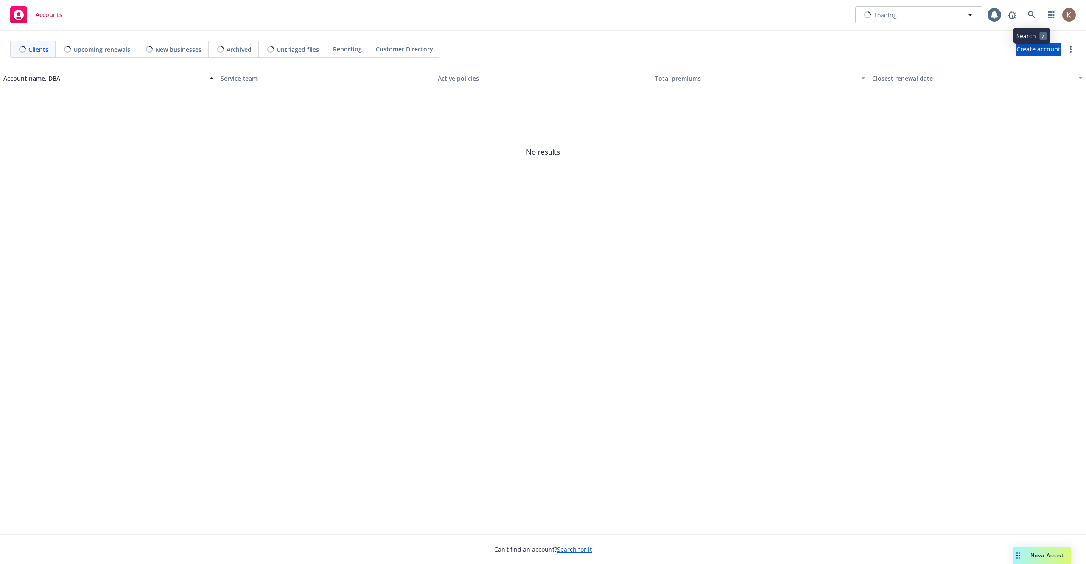
click at [1032, 18] on icon at bounding box center [1032, 15] width 8 height 8
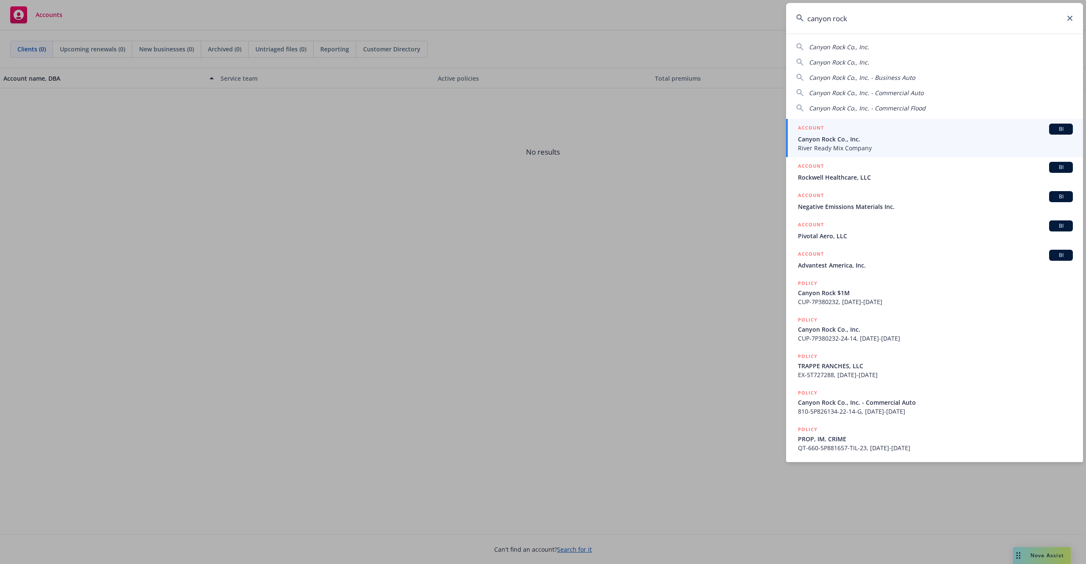
type input "canyon rock"
click at [877, 137] on span "Canyon Rock Co., Inc." at bounding box center [935, 139] width 275 height 9
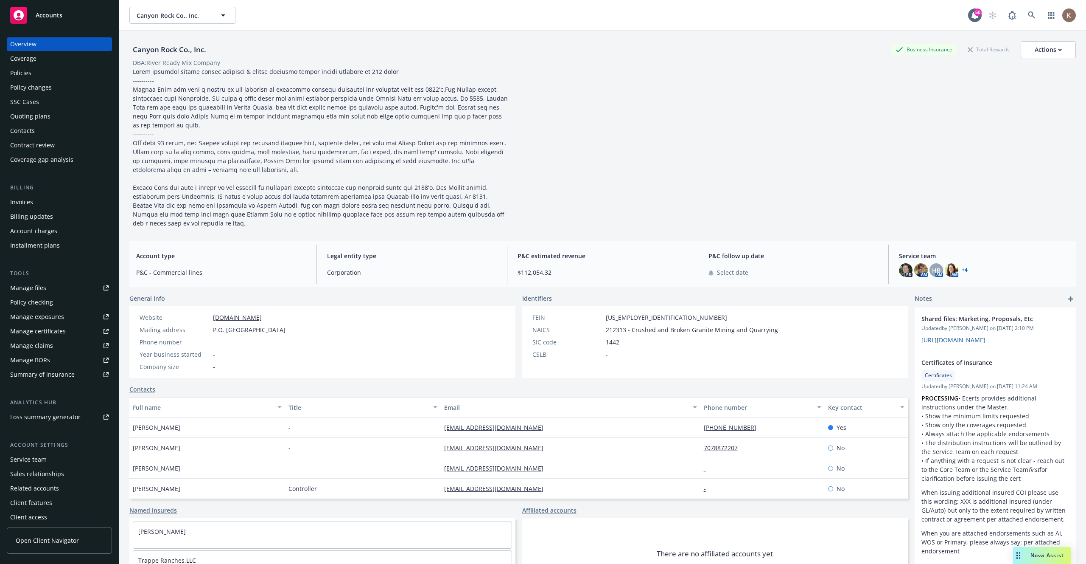
click at [44, 534] on link "Open Client Navigator" at bounding box center [59, 540] width 105 height 27
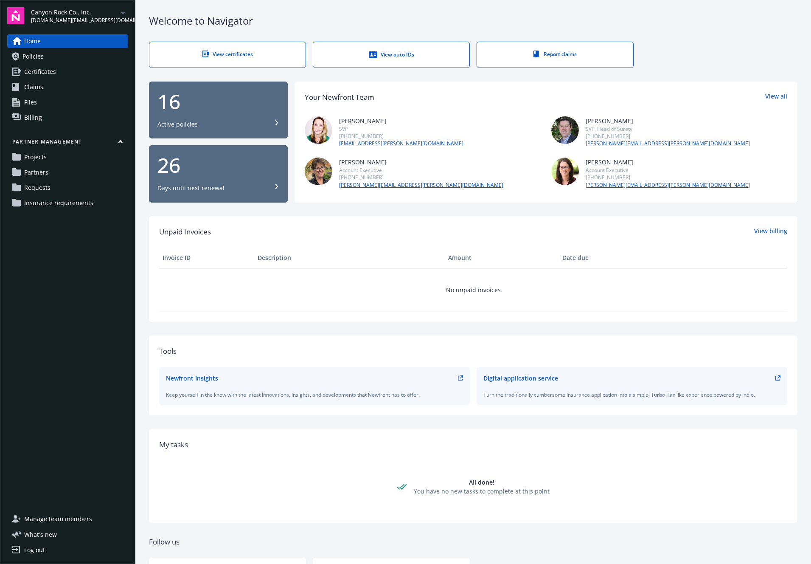
click at [54, 171] on link "Partners" at bounding box center [67, 172] width 121 height 14
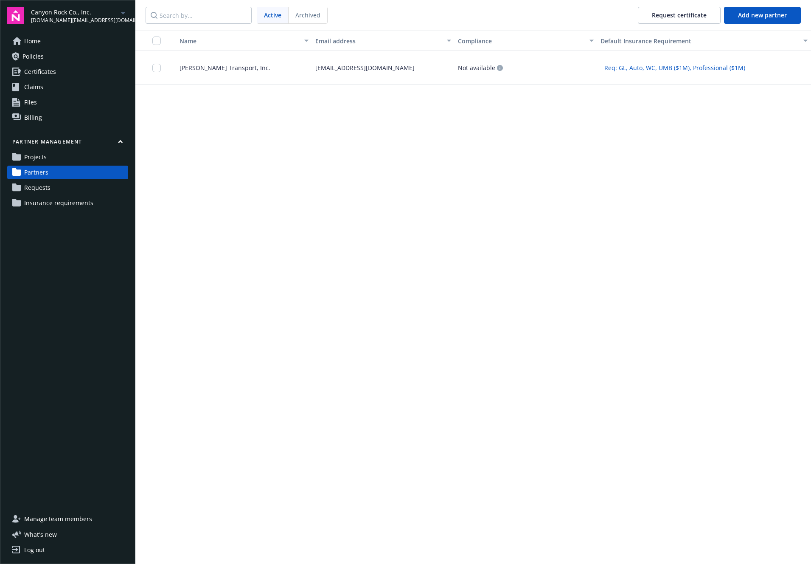
click at [340, 73] on div "[EMAIL_ADDRESS][DOMAIN_NAME]" at bounding box center [383, 68] width 143 height 34
click at [156, 66] on input "checkbox" at bounding box center [156, 68] width 8 height 8
click at [377, 541] on button "Request certificate" at bounding box center [370, 544] width 83 height 17
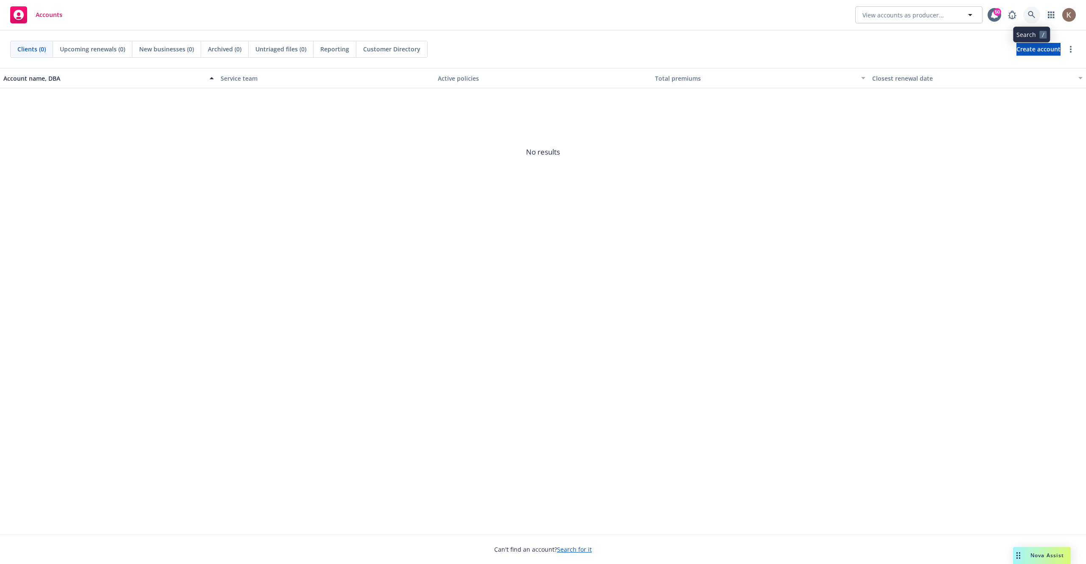
click at [1034, 13] on icon at bounding box center [1032, 15] width 8 height 8
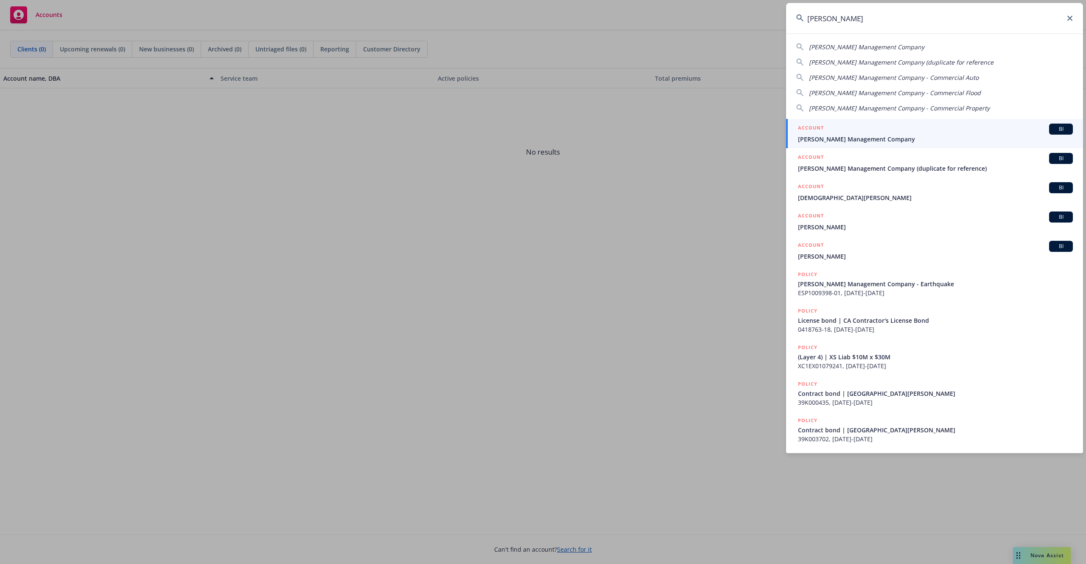
type input "karney"
click at [939, 140] on span "Karney Management Company" at bounding box center [935, 139] width 275 height 9
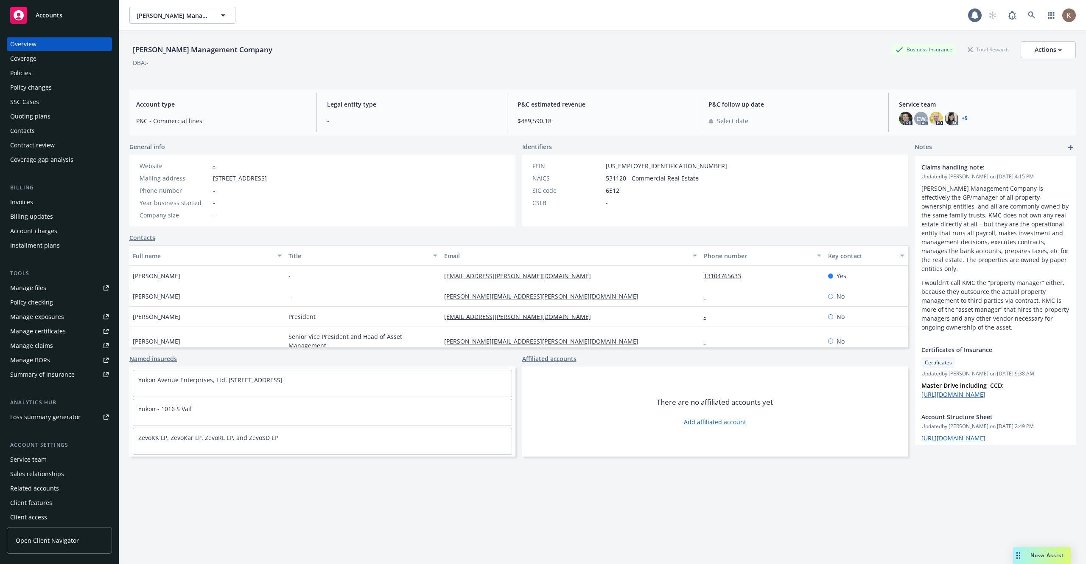
click at [44, 533] on link "Open Client Navigator" at bounding box center [59, 540] width 105 height 27
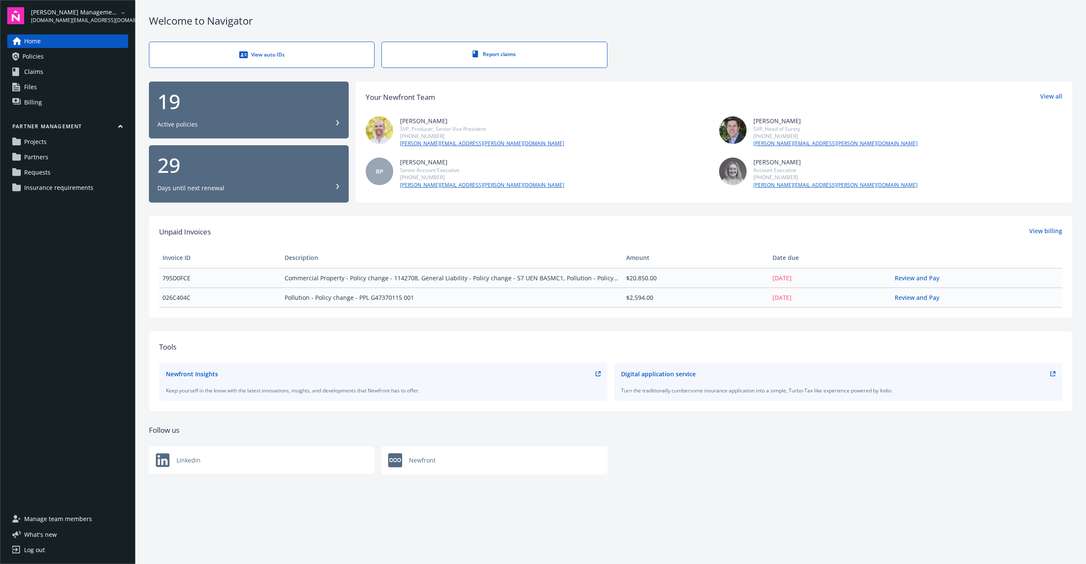
click at [72, 164] on link "Partners" at bounding box center [67, 157] width 121 height 14
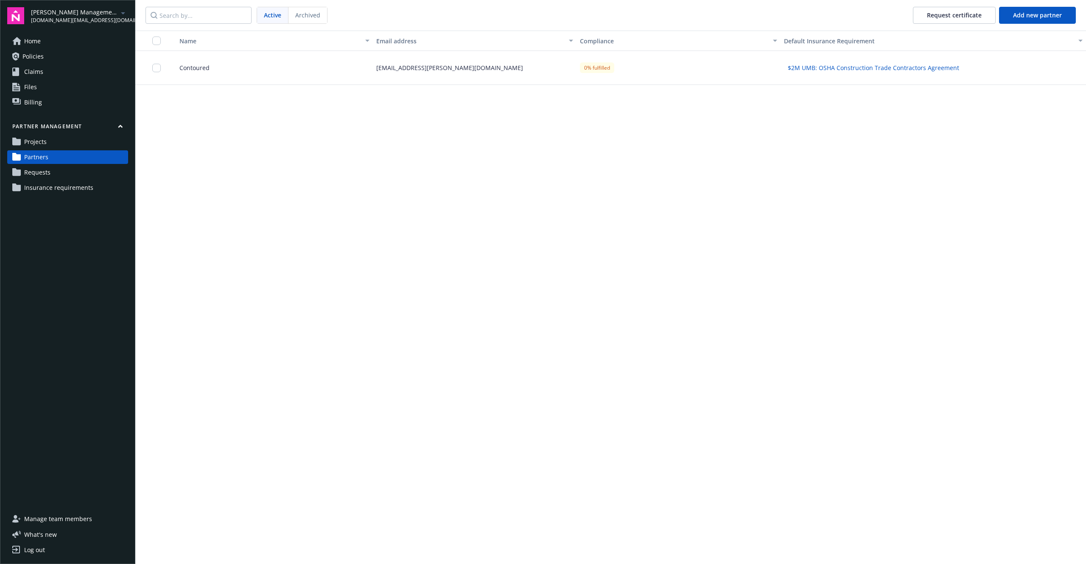
click at [66, 172] on link "Requests" at bounding box center [67, 172] width 121 height 14
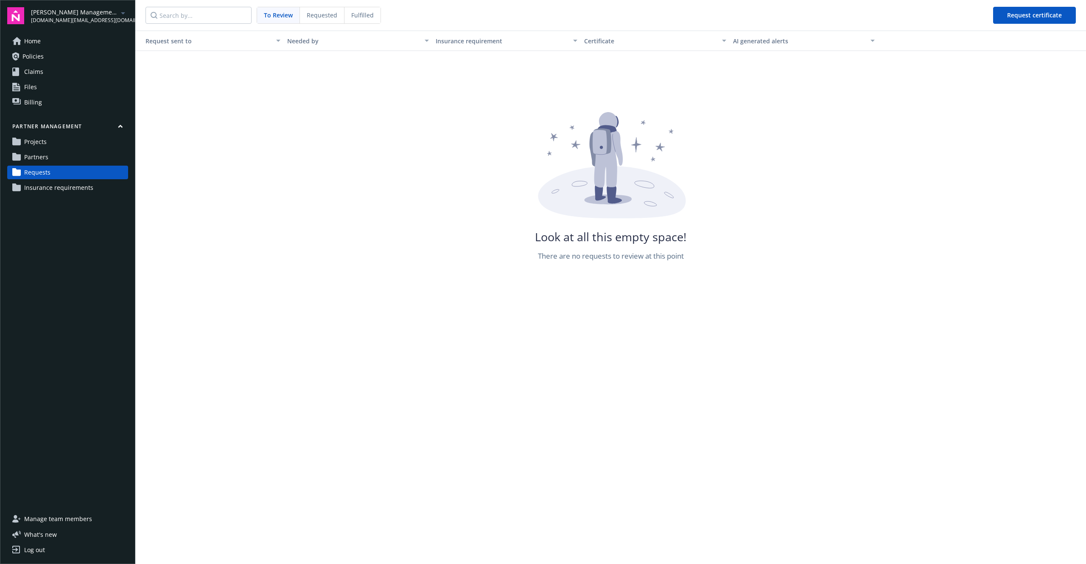
click at [68, 159] on link "Partners" at bounding box center [67, 157] width 121 height 14
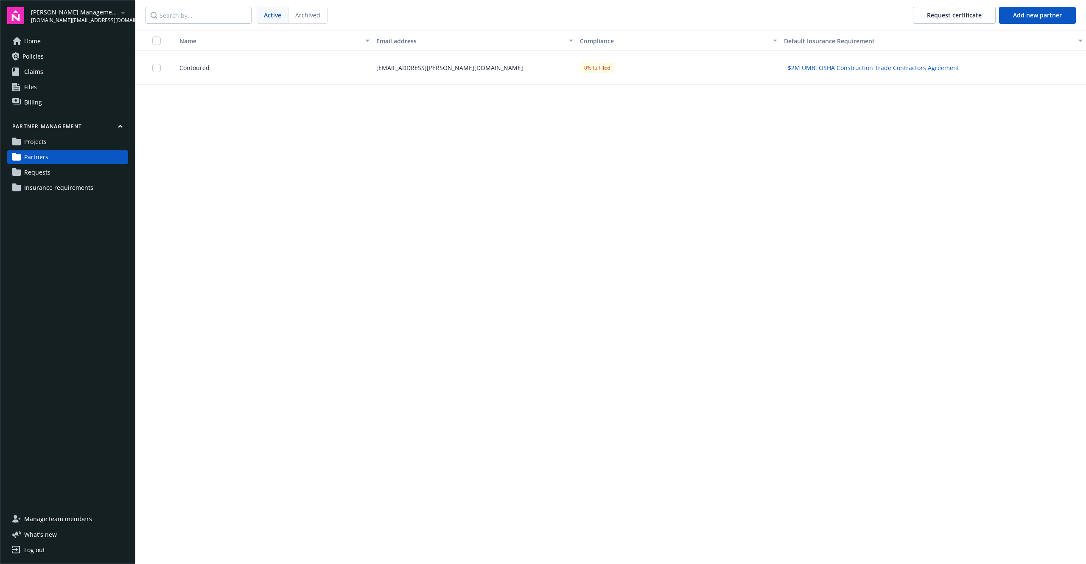
click at [406, 83] on div "dylon.riley@newfront.com" at bounding box center [475, 68] width 204 height 34
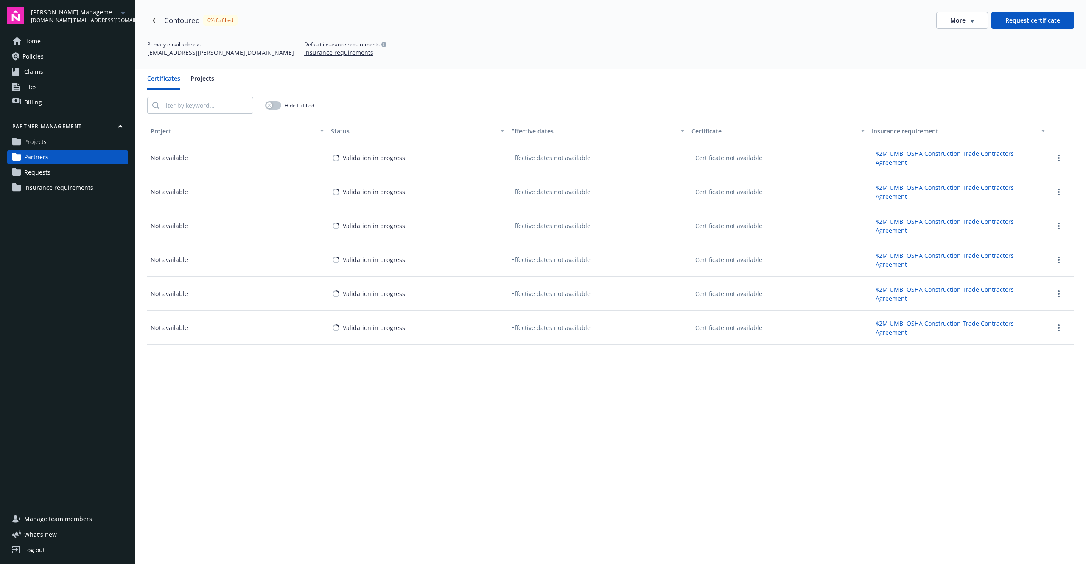
click at [44, 145] on span "Projects" at bounding box center [35, 142] width 22 height 14
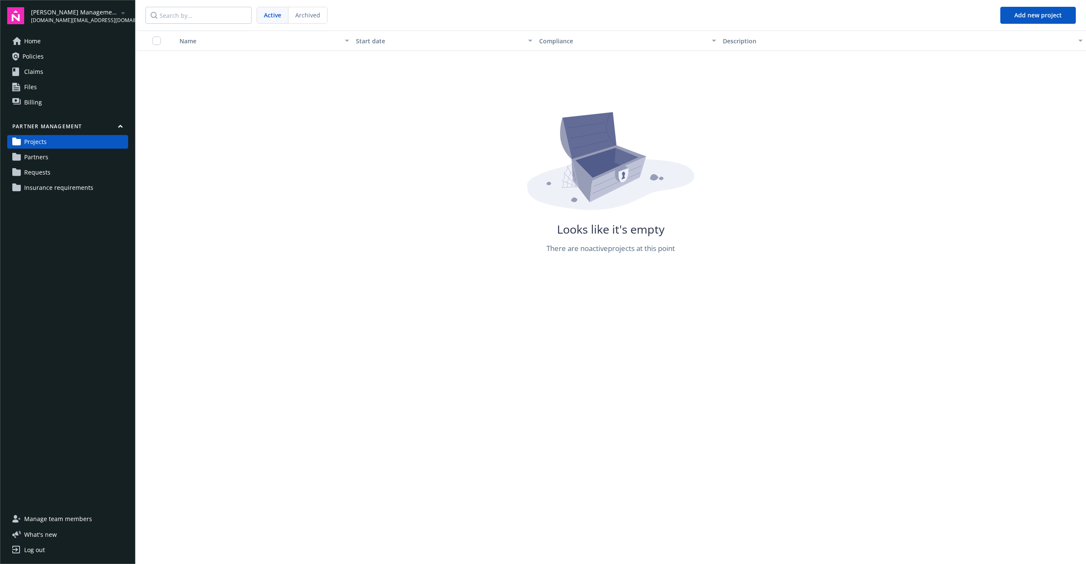
click at [40, 159] on span "Partners" at bounding box center [36, 157] width 24 height 14
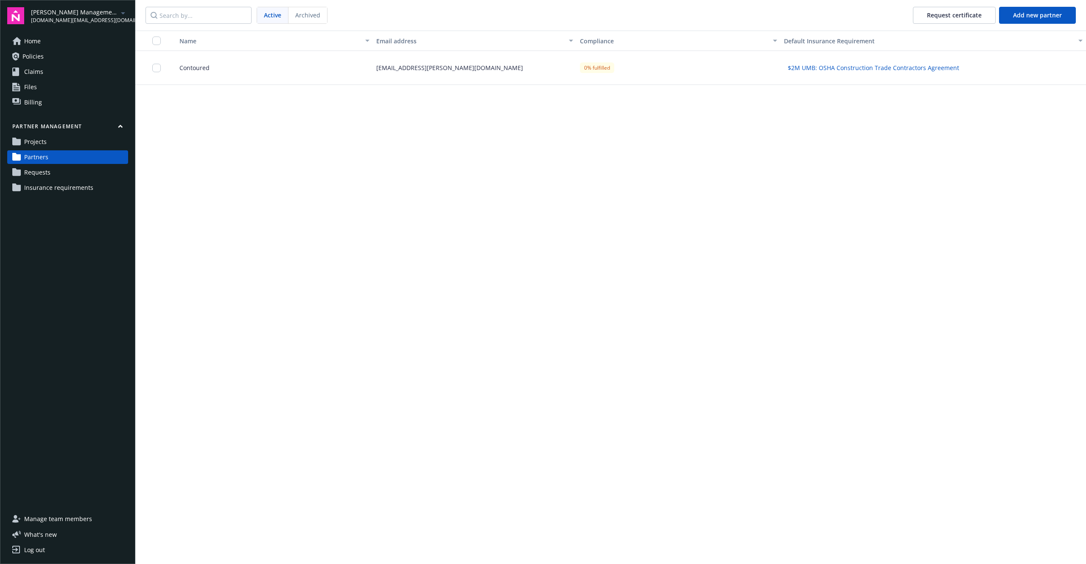
click at [39, 173] on span "Requests" at bounding box center [37, 172] width 26 height 14
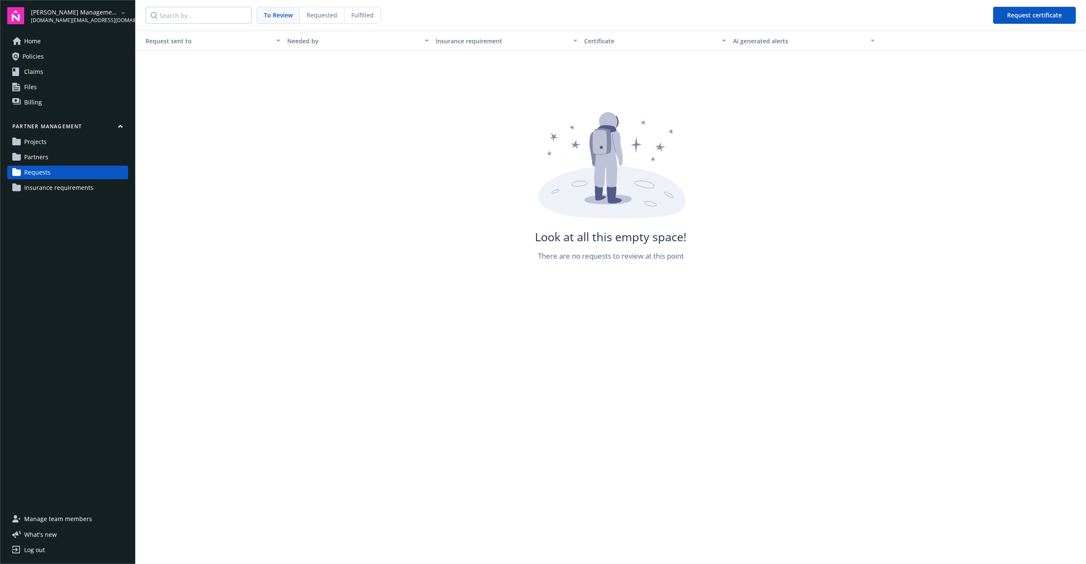
click at [39, 188] on span "Insurance requirements" at bounding box center [58, 188] width 69 height 14
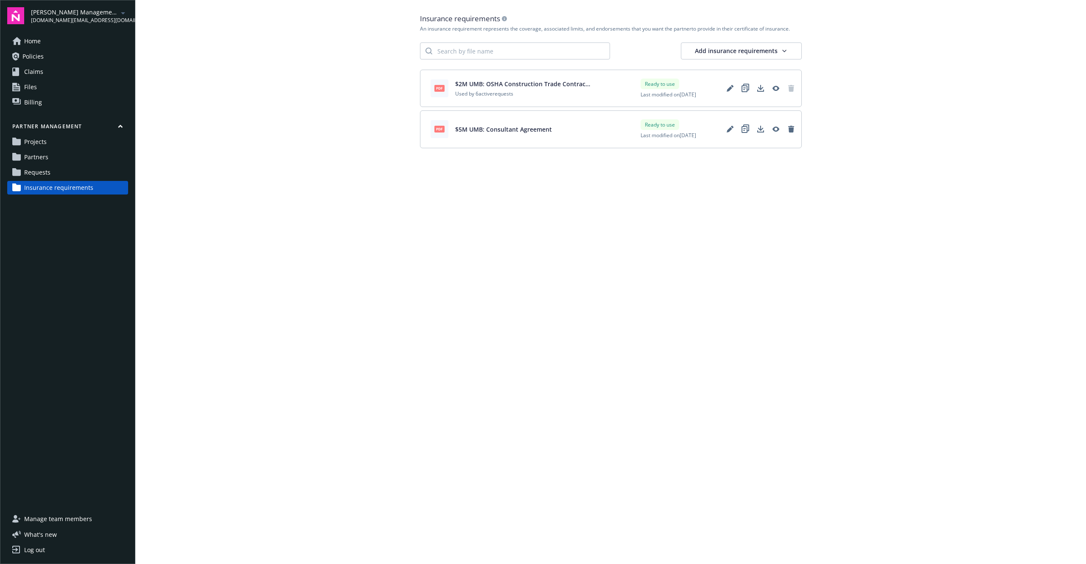
click at [50, 154] on link "Partners" at bounding box center [67, 157] width 121 height 14
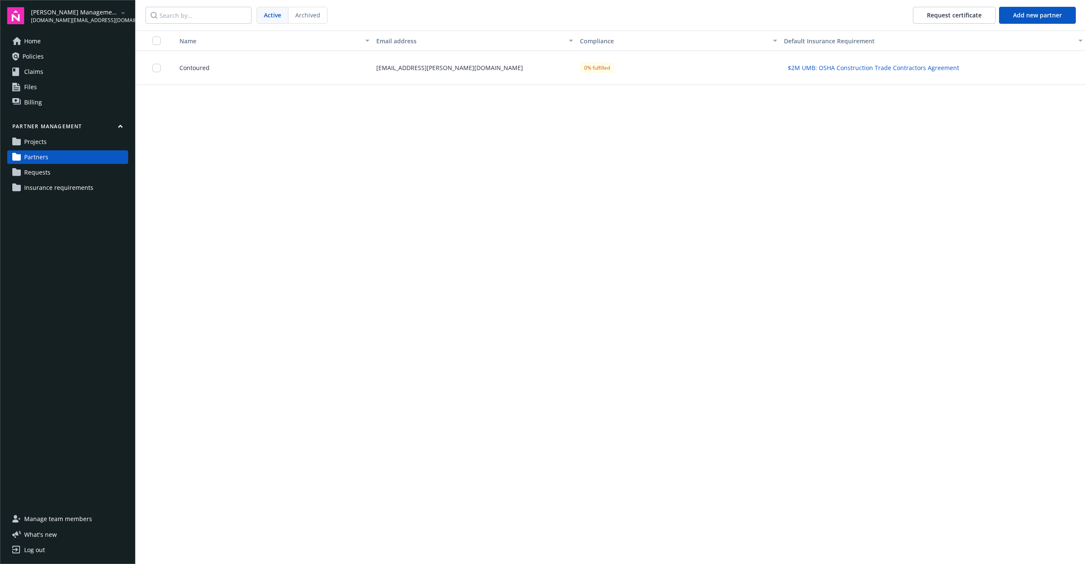
click at [351, 73] on div "Contoured" at bounding box center [271, 68] width 204 height 34
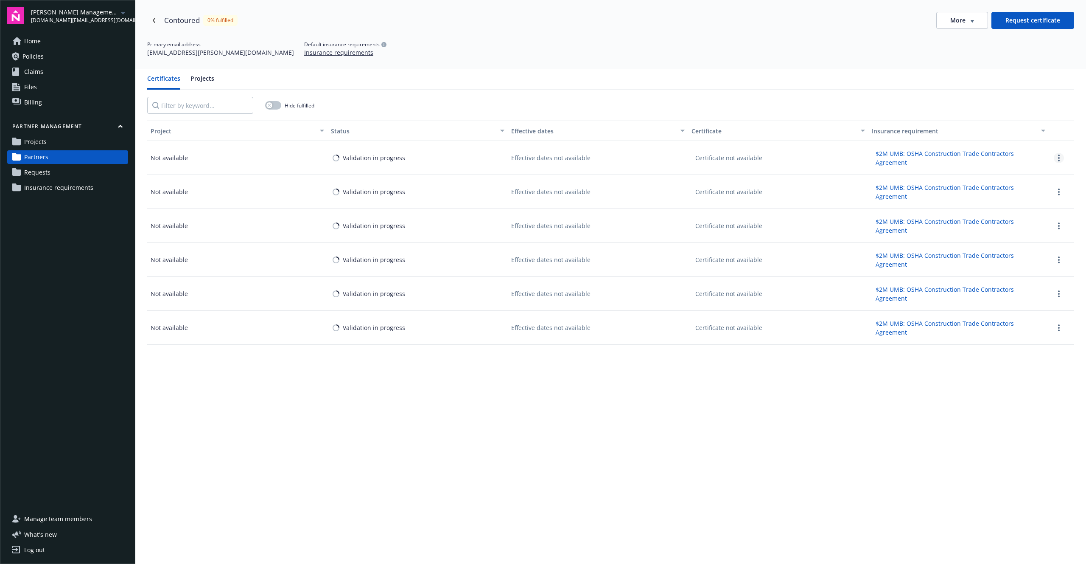
click at [1057, 161] on link "more" at bounding box center [1059, 158] width 10 height 10
click at [505, 446] on div "Project Status Effective dates Certificate Insurance requirement Not available …" at bounding box center [610, 387] width 927 height 533
click at [1056, 160] on link "more" at bounding box center [1059, 158] width 10 height 10
click at [1043, 185] on span "Upload certificate in Partner View" at bounding box center [1018, 186] width 95 height 9
